Goal: Transaction & Acquisition: Download file/media

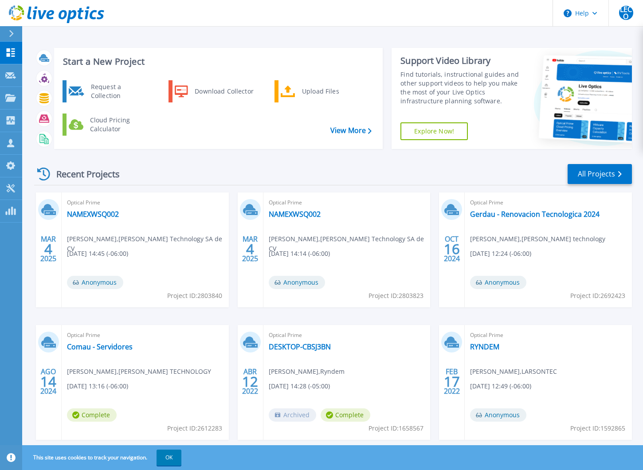
click at [11, 5] on icon at bounding box center [56, 14] width 95 height 18
click at [591, 12] on button "Help" at bounding box center [580, 13] width 55 height 27
click at [220, 89] on div "Download Collector" at bounding box center [223, 92] width 67 height 18
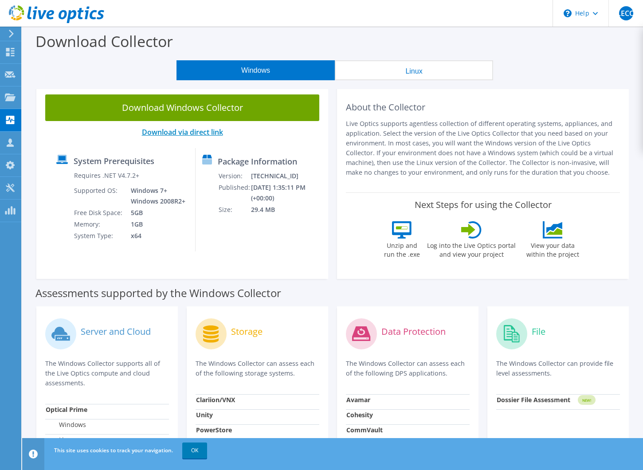
click at [167, 133] on link "Download via direct link" at bounding box center [182, 132] width 81 height 10
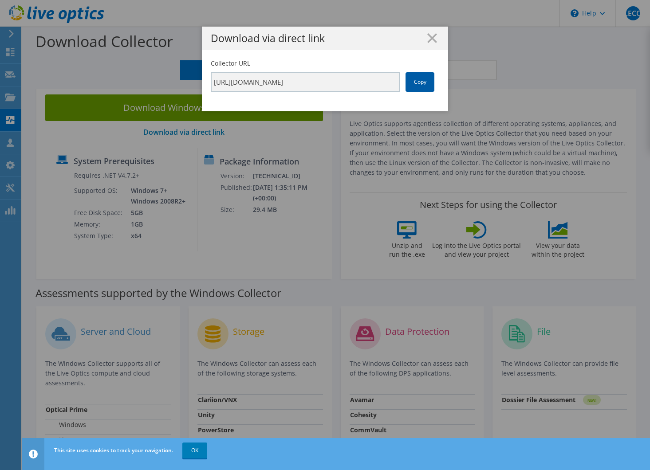
click at [417, 80] on link "Copy" at bounding box center [420, 82] width 29 height 20
click at [428, 37] on icon at bounding box center [432, 38] width 10 height 10
